Goal: Feedback & Contribution: Submit feedback/report problem

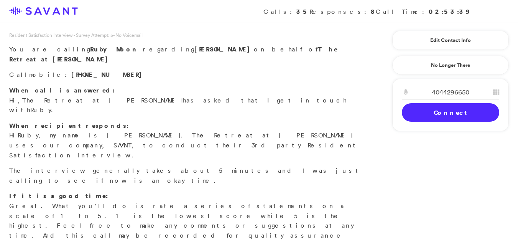
click at [413, 114] on link "Connect" at bounding box center [450, 112] width 97 height 18
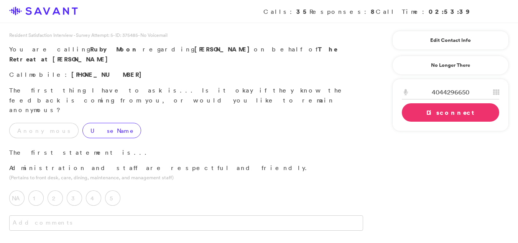
click at [82, 123] on label "Use Name" at bounding box center [111, 130] width 59 height 15
click at [75, 190] on label "3" at bounding box center [74, 197] width 15 height 15
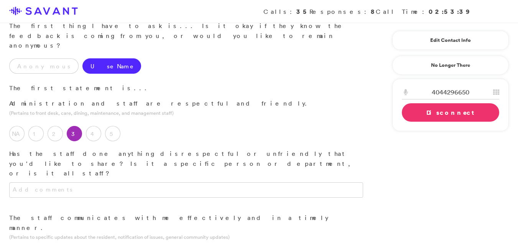
scroll to position [66, 0]
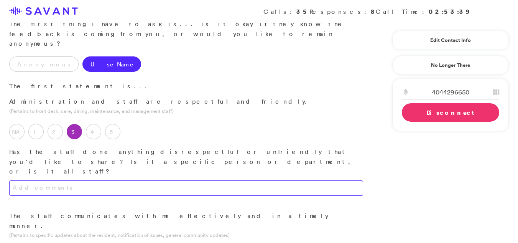
click at [200, 180] on textarea at bounding box center [186, 187] width 354 height 15
click at [178, 180] on textarea "The staff has not done anything unfriend or disrespectful." at bounding box center [186, 187] width 354 height 15
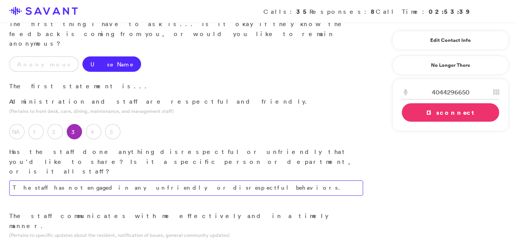
type textarea "The staff has not engaged in any unfriendly or disrespectful behaviors."
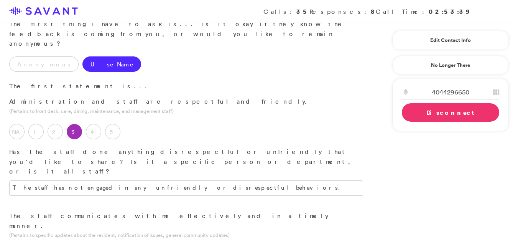
click at [435, 43] on link "Edit Contact Info" at bounding box center [450, 40] width 97 height 12
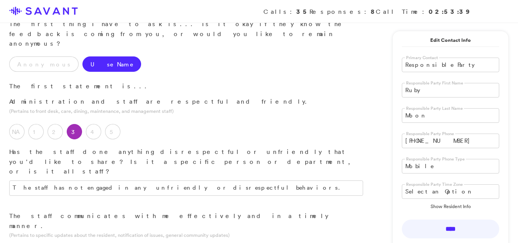
click at [428, 93] on input "Ruby" at bounding box center [450, 90] width 97 height 15
type input "R"
type input "J"
type input "[PERSON_NAME]"
click at [425, 115] on input "Moon" at bounding box center [450, 115] width 97 height 15
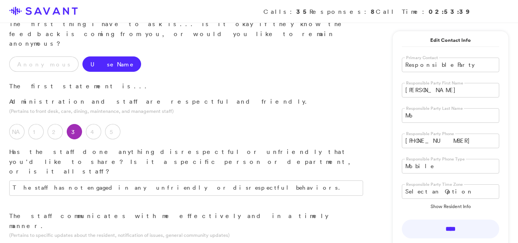
type input "M"
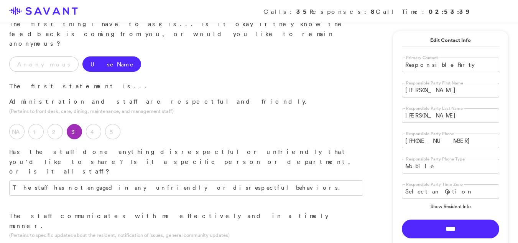
type input "[PERSON_NAME]"
click at [444, 228] on input "****" at bounding box center [450, 228] width 97 height 19
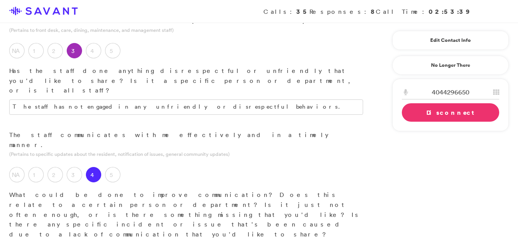
scroll to position [149, 0]
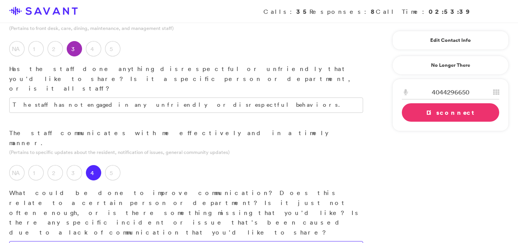
type textarea "The communication has been satisfactory thus far, as my mother has resided ther…"
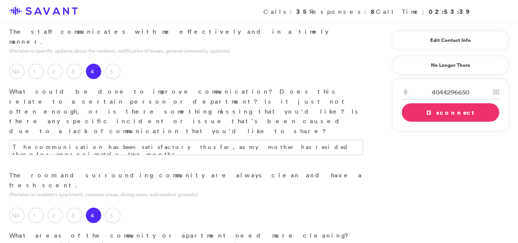
scroll to position [252, 0]
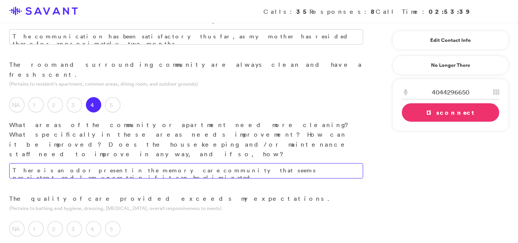
scroll to position [367, 0]
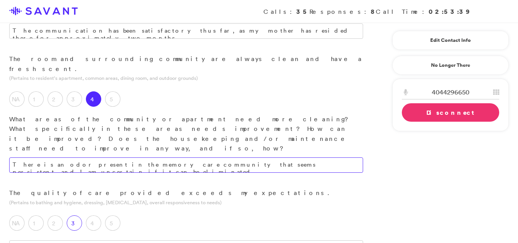
type textarea "There is an odor present in the memory care community that seems persistent, an…"
click at [78, 215] on label "3" at bounding box center [74, 222] width 15 height 15
drag, startPoint x: 46, startPoint y: 181, endPoint x: 88, endPoint y: 191, distance: 42.8
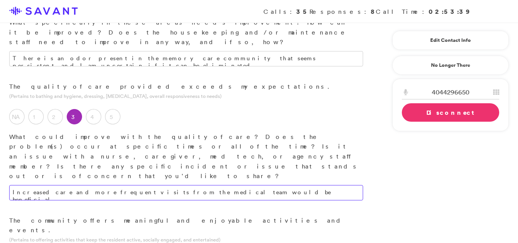
scroll to position [548, 0]
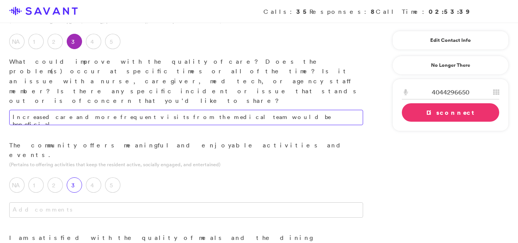
type textarea "Increased care and more frequent visits from the medical team would be benefici…"
click at [71, 177] on div "3" at bounding box center [76, 186] width 19 height 19
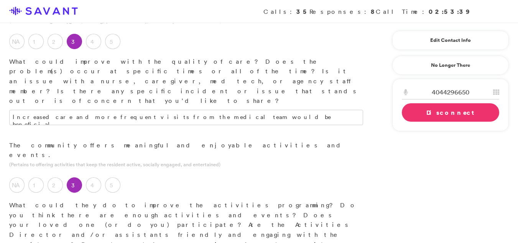
drag, startPoint x: 201, startPoint y: 124, endPoint x: 189, endPoint y: 136, distance: 16.8
drag, startPoint x: 189, startPoint y: 136, endPoint x: 176, endPoint y: 127, distance: 15.4
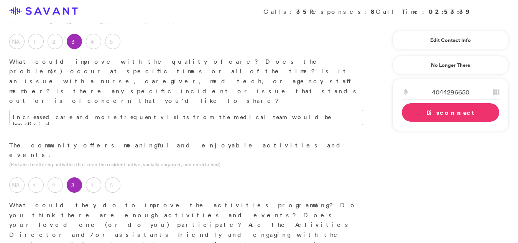
type textarea "The community should expand its activity offerings to include more off-site and…"
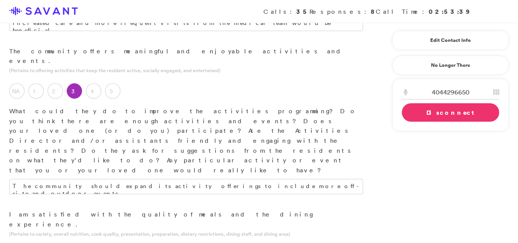
scroll to position [644, 0]
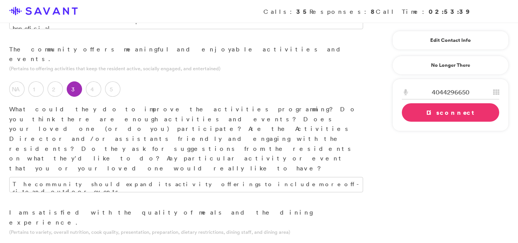
type textarea "The dining program would benefit from a wider selection of beverages; currently…"
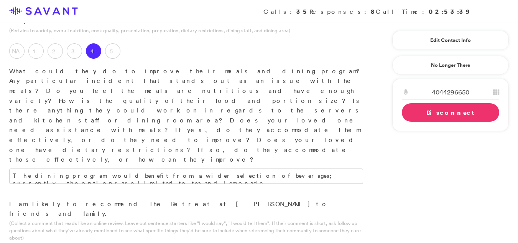
scroll to position [883, 0]
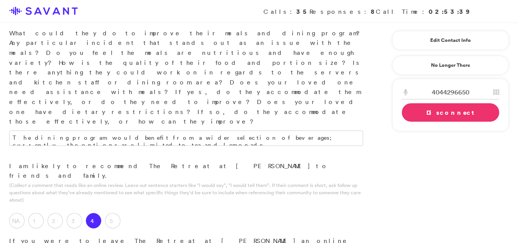
type textarea "The community presents a pleasant environment for its senior residents."
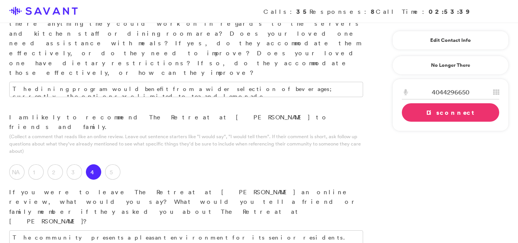
scroll to position [934, 0]
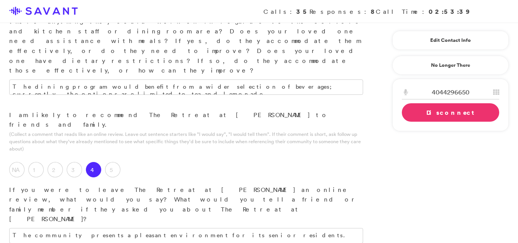
type textarea "The community features a calming atmosphere, which is my primary area of satisf…"
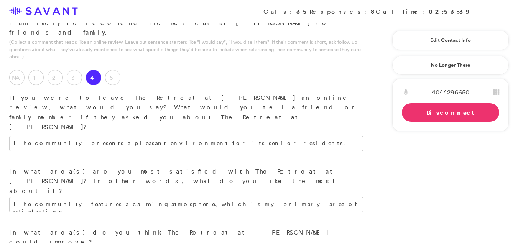
scroll to position [1029, 0]
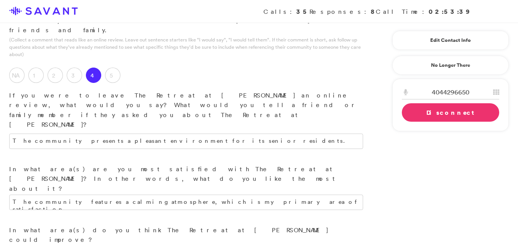
click at [412, 106] on link "Disconnect" at bounding box center [450, 112] width 97 height 18
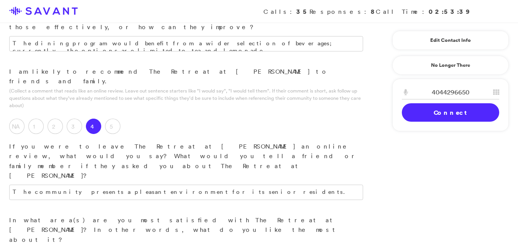
scroll to position [901, 0]
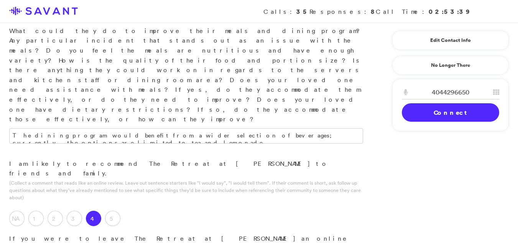
scroll to position [876, 0]
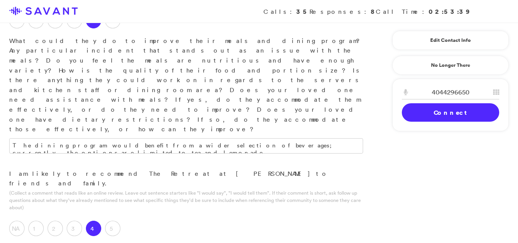
type textarea "It is recommended that memory care residents be integrated more frequently with…"
click at [516, 2] on div "Calls: 35 Responses: 8 Call Time: 02:53:39" at bounding box center [259, 11] width 518 height 23
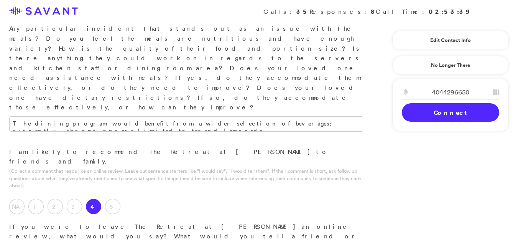
scroll to position [1037, 0]
